Goal: Go to known website: Access a specific website the user already knows

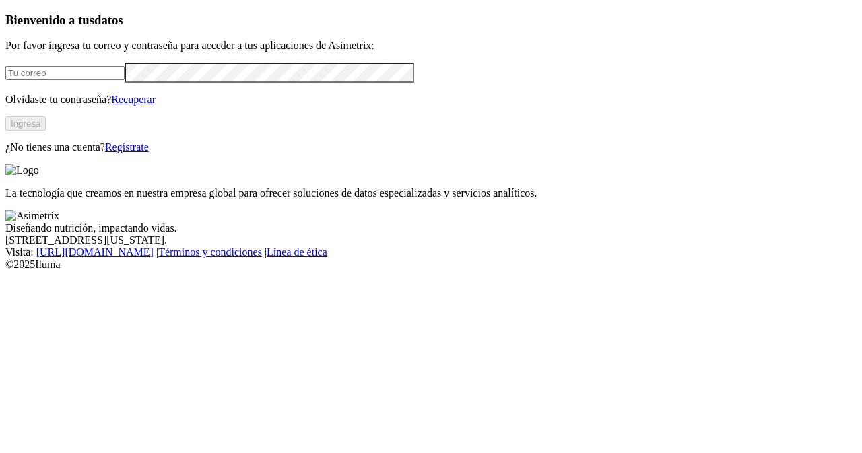
type input "[PERSON_NAME][EMAIL_ADDRESS][DOMAIN_NAME]"
click at [46, 131] on button "Ingresa" at bounding box center [25, 124] width 40 height 14
